Goal: Task Accomplishment & Management: Manage account settings

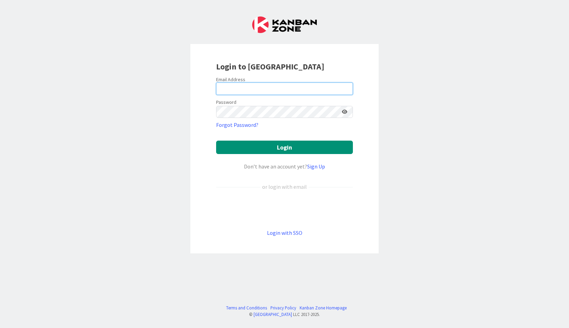
type input "smehmood@covalagroup.com"
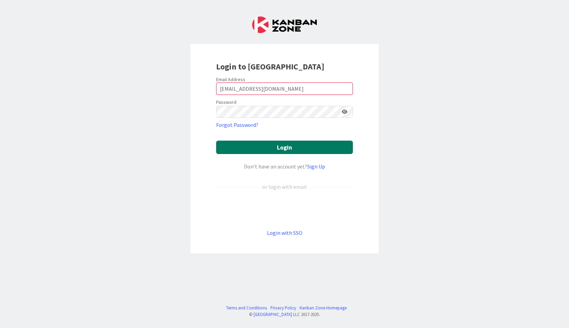
click at [290, 150] on button "Login" at bounding box center [284, 146] width 137 height 13
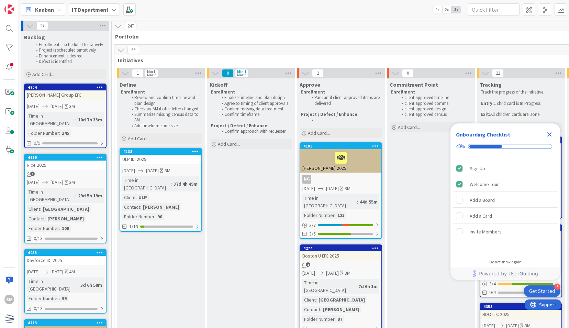
click at [547, 134] on icon "Close Checklist" at bounding box center [549, 134] width 8 height 8
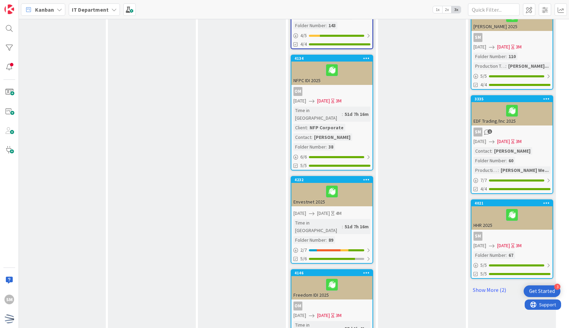
scroll to position [759, 189]
